Goal: Submit feedback/report problem

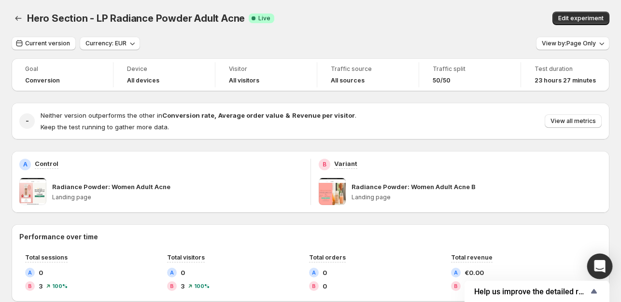
click at [596, 266] on icon "Open Intercom Messenger" at bounding box center [599, 266] width 11 height 13
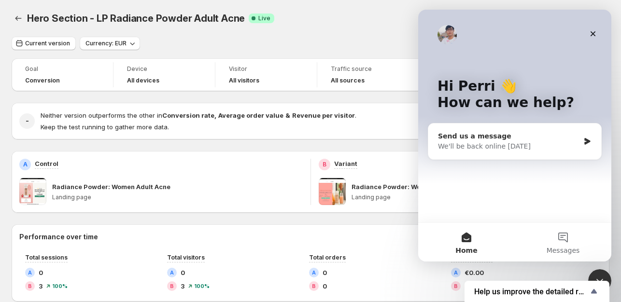
click at [524, 143] on div "We'll be back online tomorrow" at bounding box center [509, 147] width 142 height 10
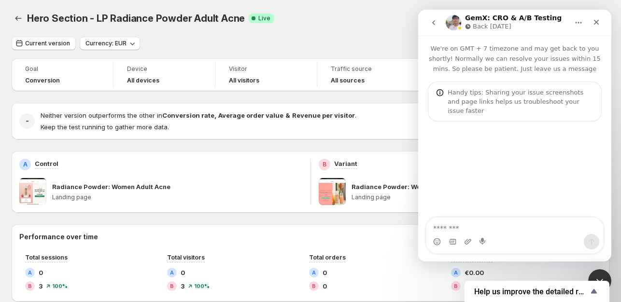
click at [470, 232] on textarea "Message…" at bounding box center [514, 226] width 177 height 16
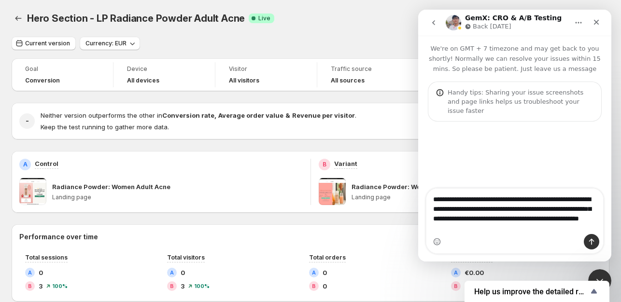
type textarea "**********"
click at [583, 240] on div "Intercom messenger" at bounding box center [514, 241] width 177 height 15
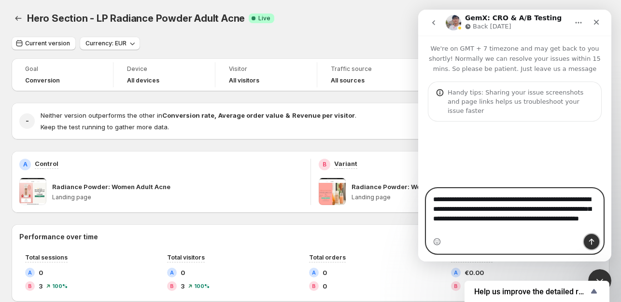
click at [587, 240] on button "Send a message…" at bounding box center [591, 241] width 15 height 15
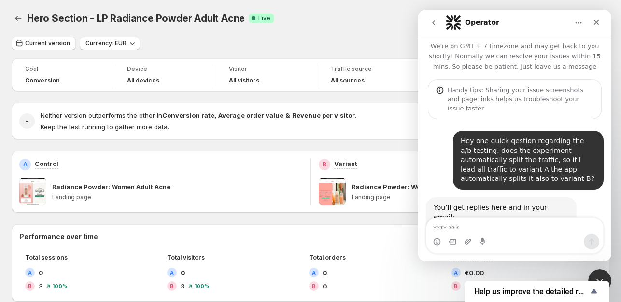
scroll to position [47, 0]
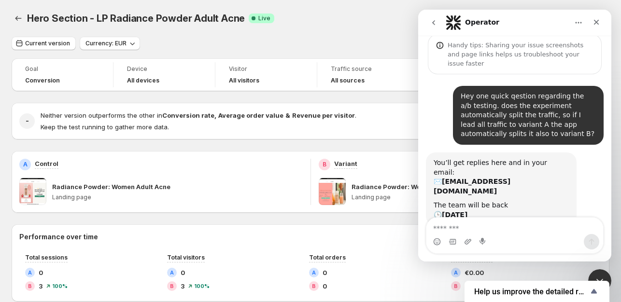
click at [284, 35] on div "Hero Section - LP Radiance Powder Adult Acne. This page is ready Hero Section -…" at bounding box center [311, 18] width 598 height 37
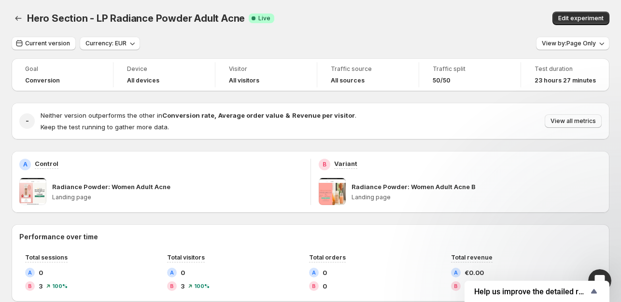
scroll to position [47, 0]
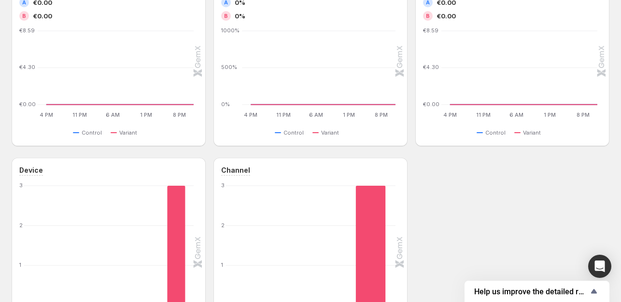
scroll to position [340, 0]
